Goal: Information Seeking & Learning: Learn about a topic

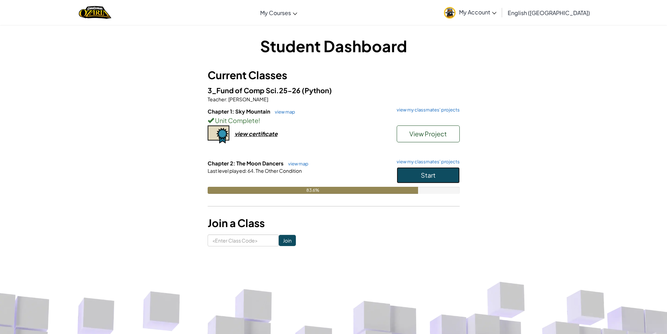
click at [443, 181] on button "Start" at bounding box center [428, 175] width 63 height 16
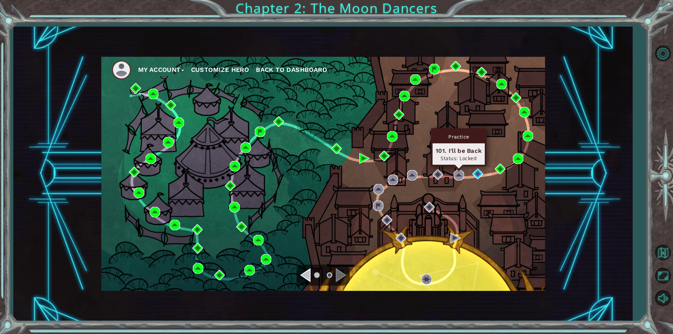
click at [459, 166] on div "Practice 101. I'll be Back Status: Locked" at bounding box center [459, 147] width 56 height 38
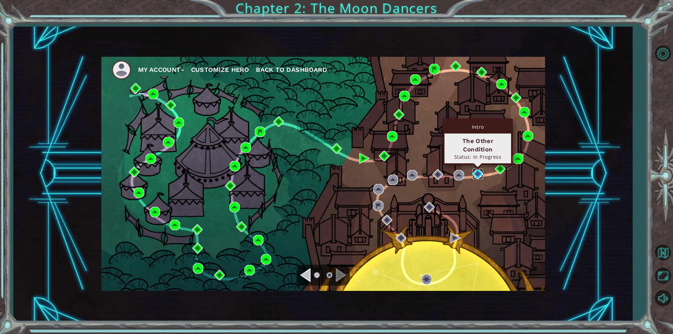
click at [477, 172] on img at bounding box center [477, 174] width 11 height 11
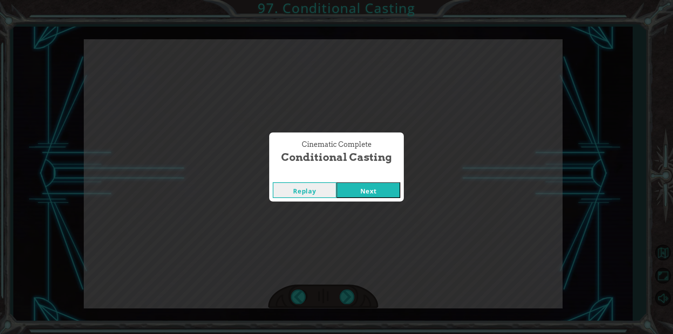
click at [336, 182] on button "Next" at bounding box center [368, 190] width 64 height 16
